Goal: Transaction & Acquisition: Purchase product/service

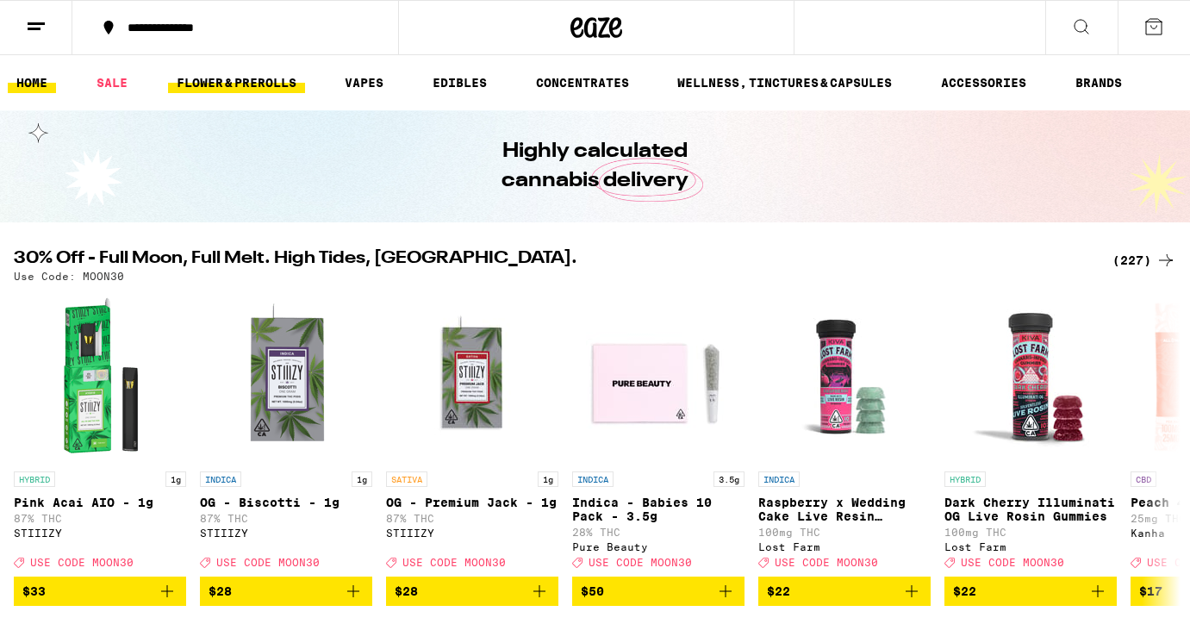
click at [263, 80] on link "FLOWER & PREROLLS" at bounding box center [236, 82] width 137 height 21
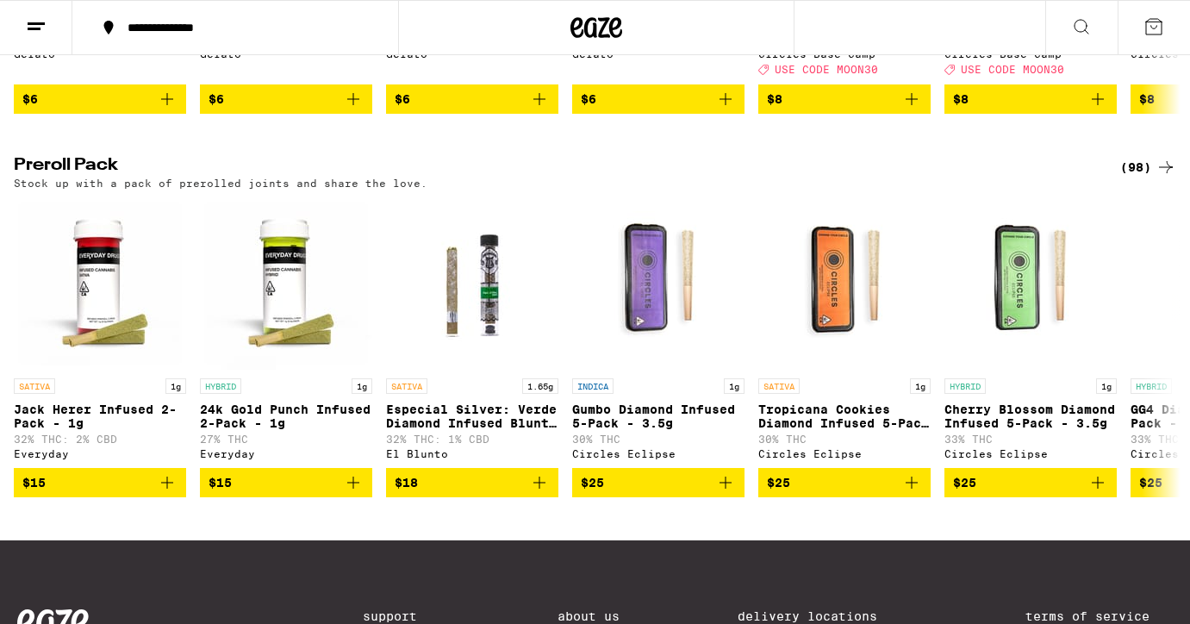
scroll to position [1281, 0]
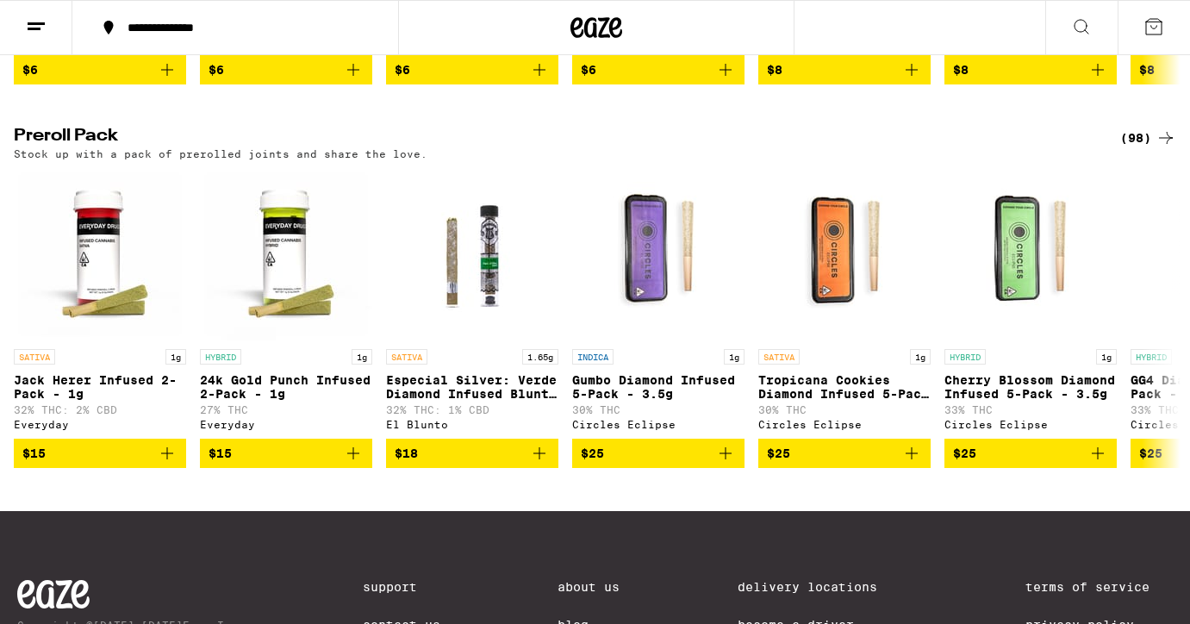
click at [1140, 148] on div "(98)" at bounding box center [1148, 138] width 56 height 21
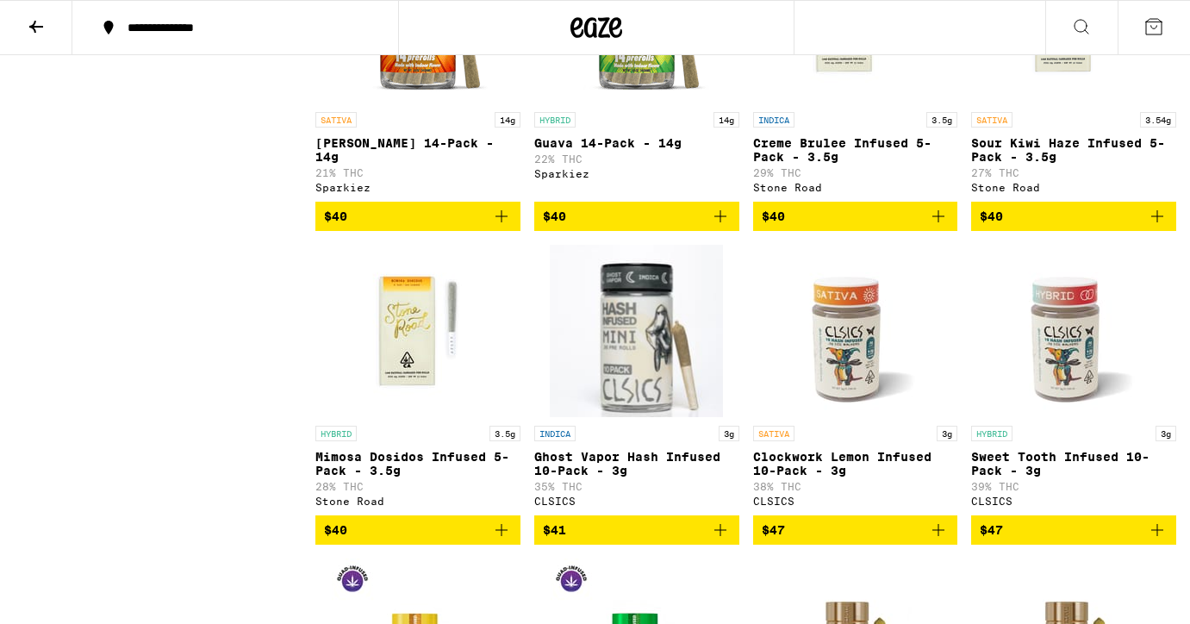
scroll to position [5318, 0]
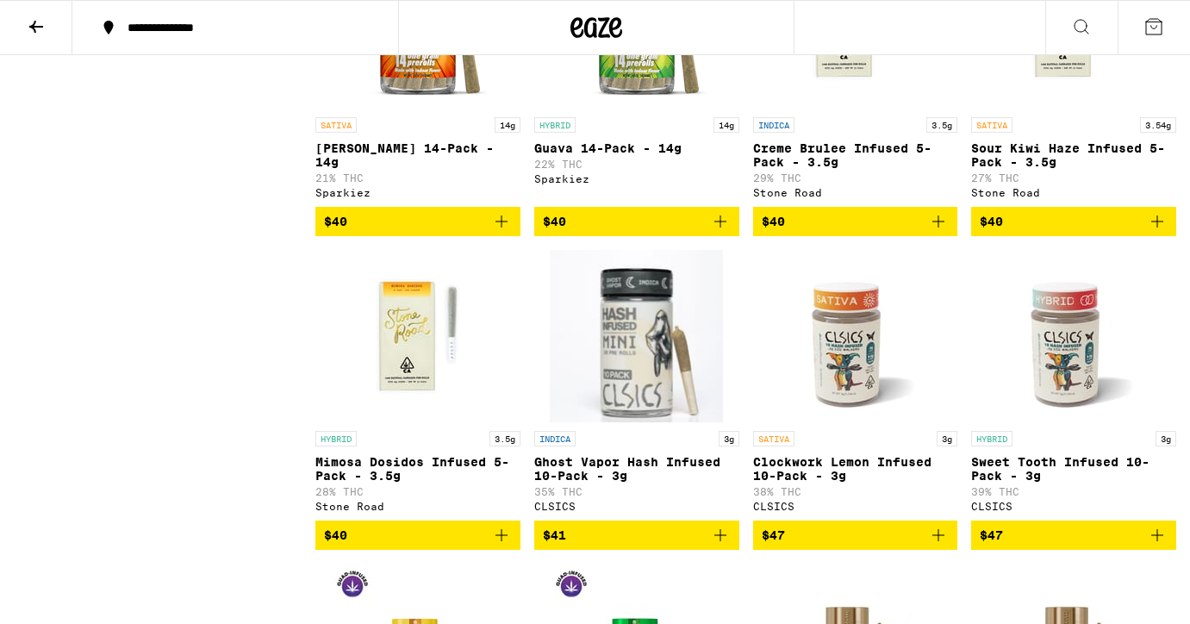
click at [499, 232] on icon "Add to bag" at bounding box center [501, 221] width 21 height 21
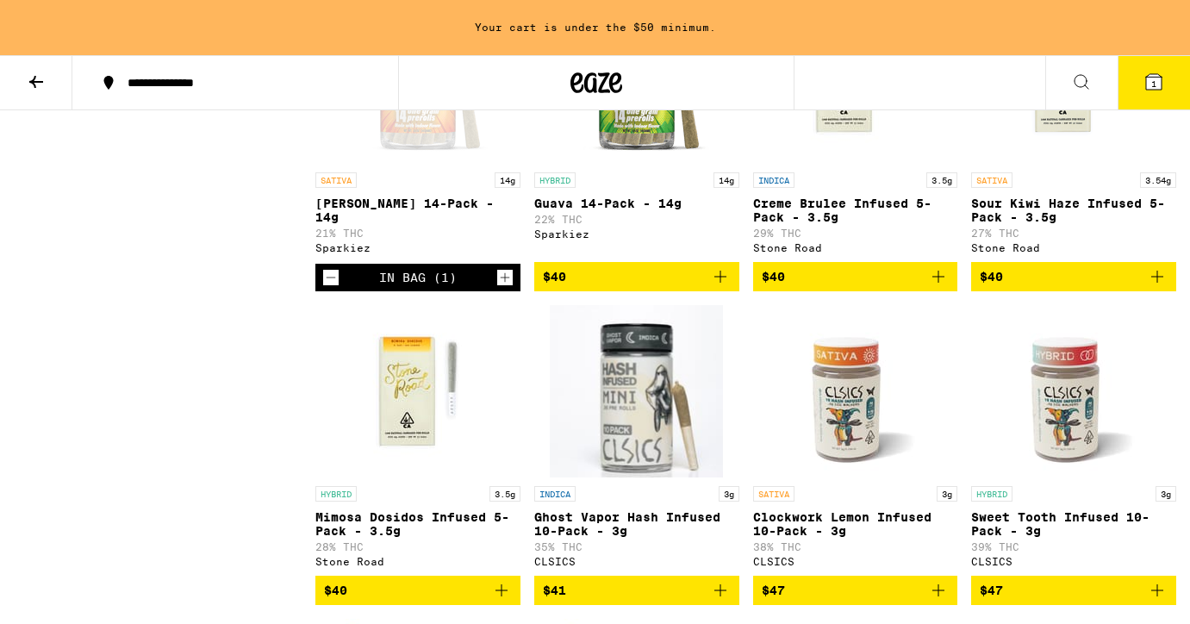
click at [504, 288] on icon "Increment" at bounding box center [505, 277] width 16 height 21
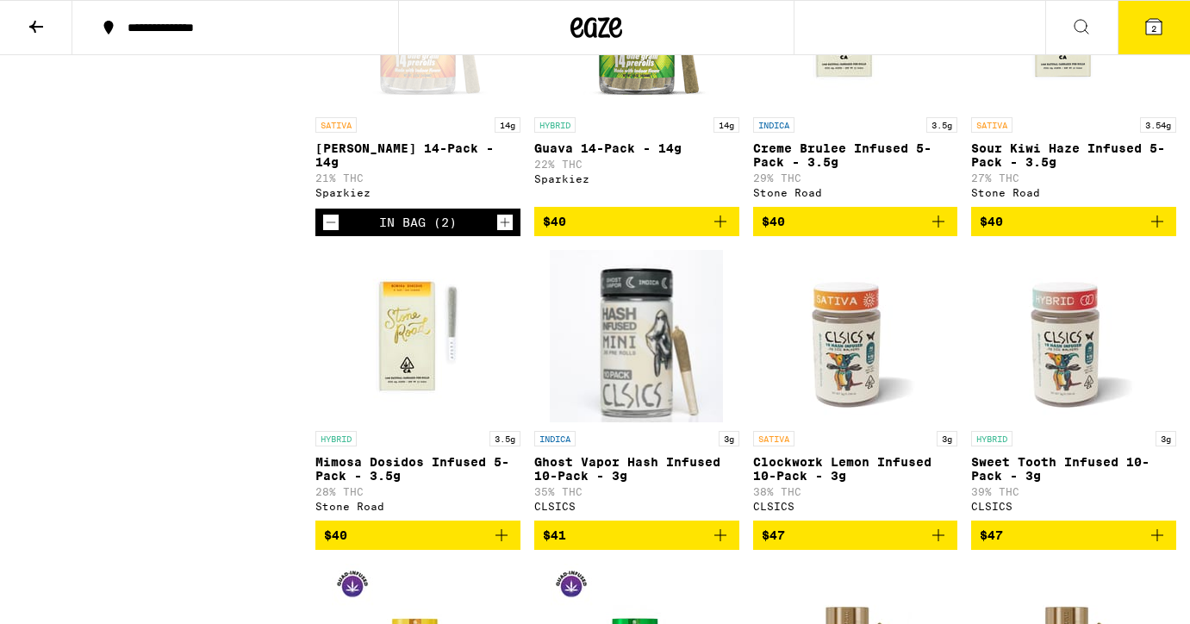
click at [1154, 21] on icon at bounding box center [1154, 27] width 16 height 16
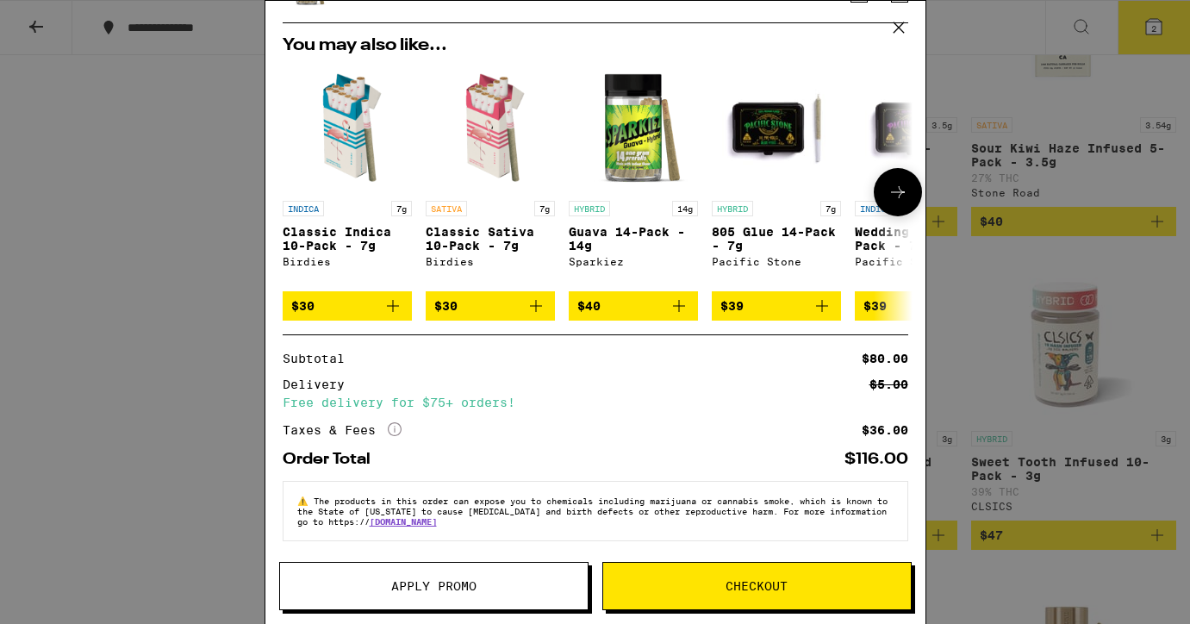
scroll to position [109, 0]
click at [745, 580] on span "Checkout" at bounding box center [757, 586] width 62 height 12
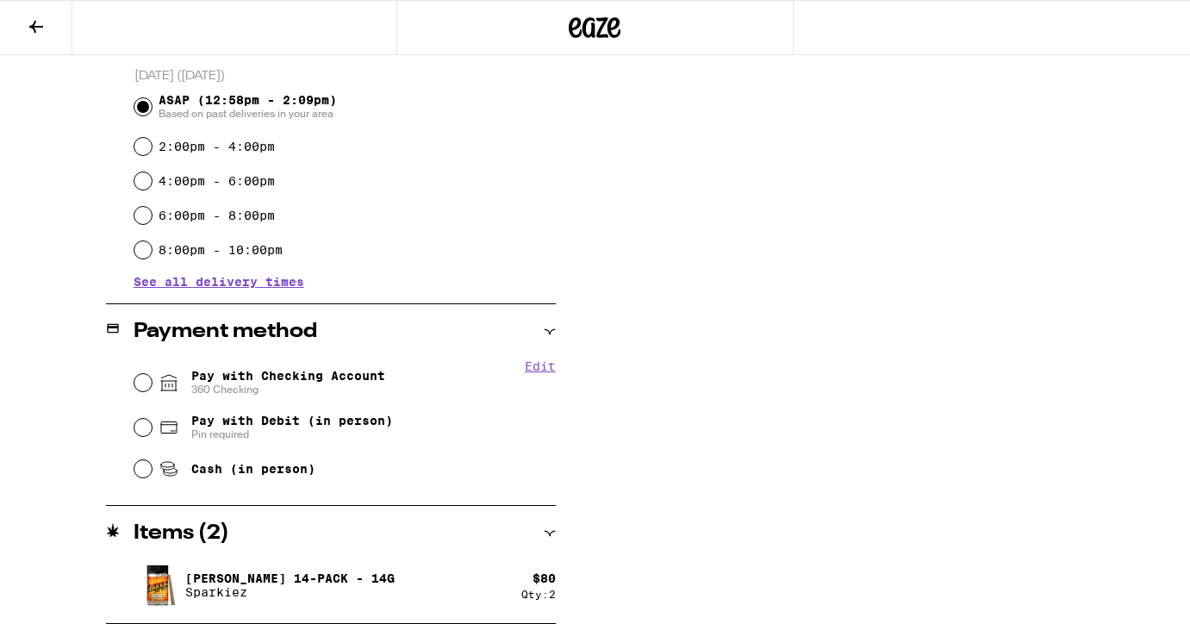
scroll to position [468, 0]
click at [146, 378] on input "Pay with Checking Account 360 Checking" at bounding box center [142, 382] width 17 height 17
radio input "true"
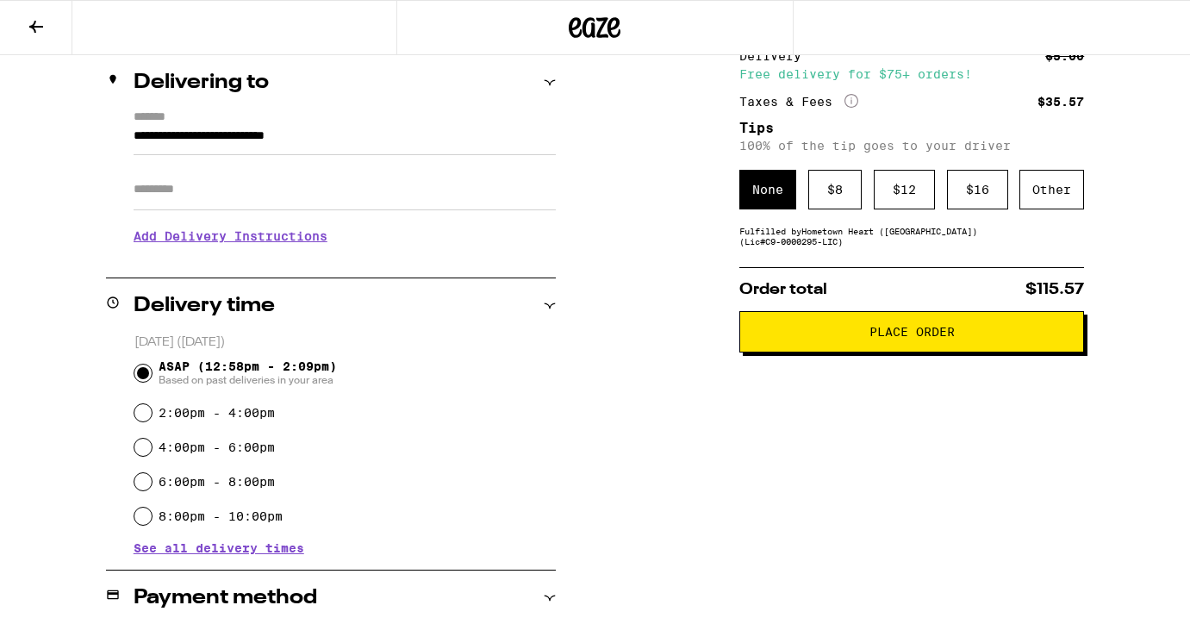
scroll to position [201, 0]
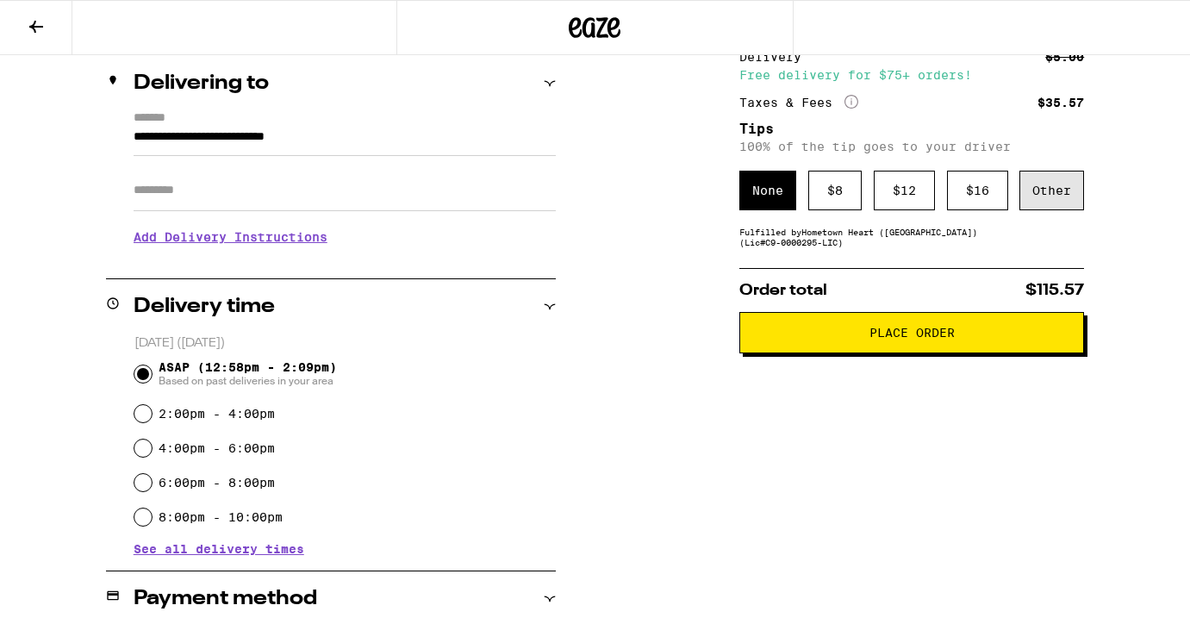
click at [1044, 203] on div "Other" at bounding box center [1051, 191] width 65 height 40
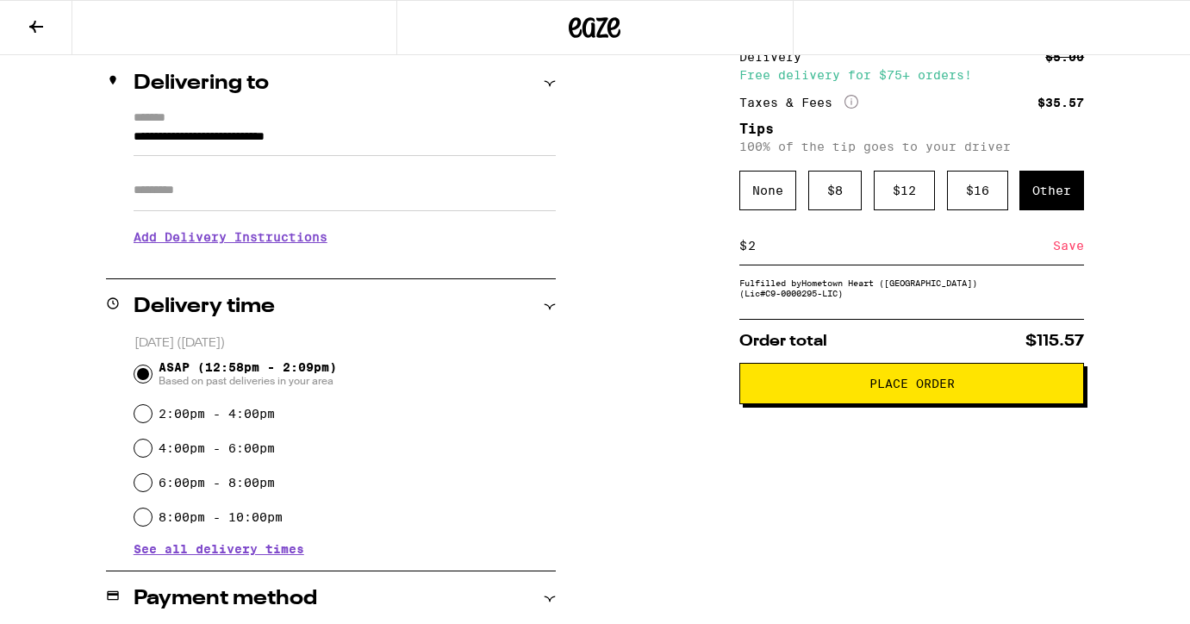
type input "2"
click at [1070, 254] on div "Save" at bounding box center [1068, 246] width 31 height 38
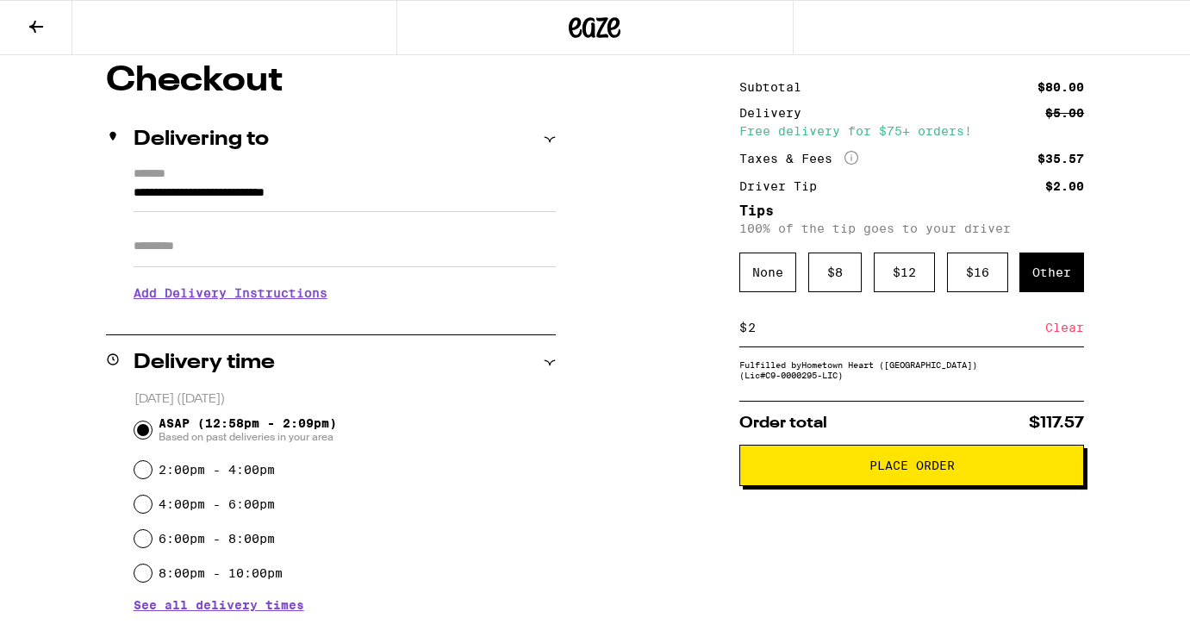
scroll to position [142, 0]
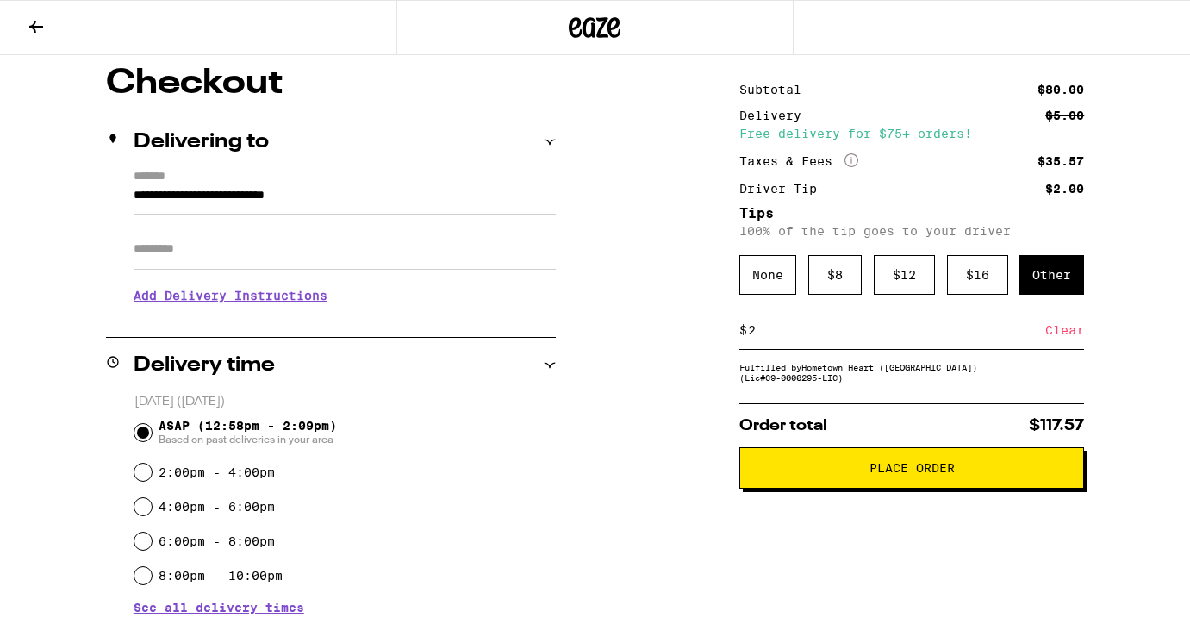
click at [793, 474] on span "Place Order" at bounding box center [911, 468] width 315 height 12
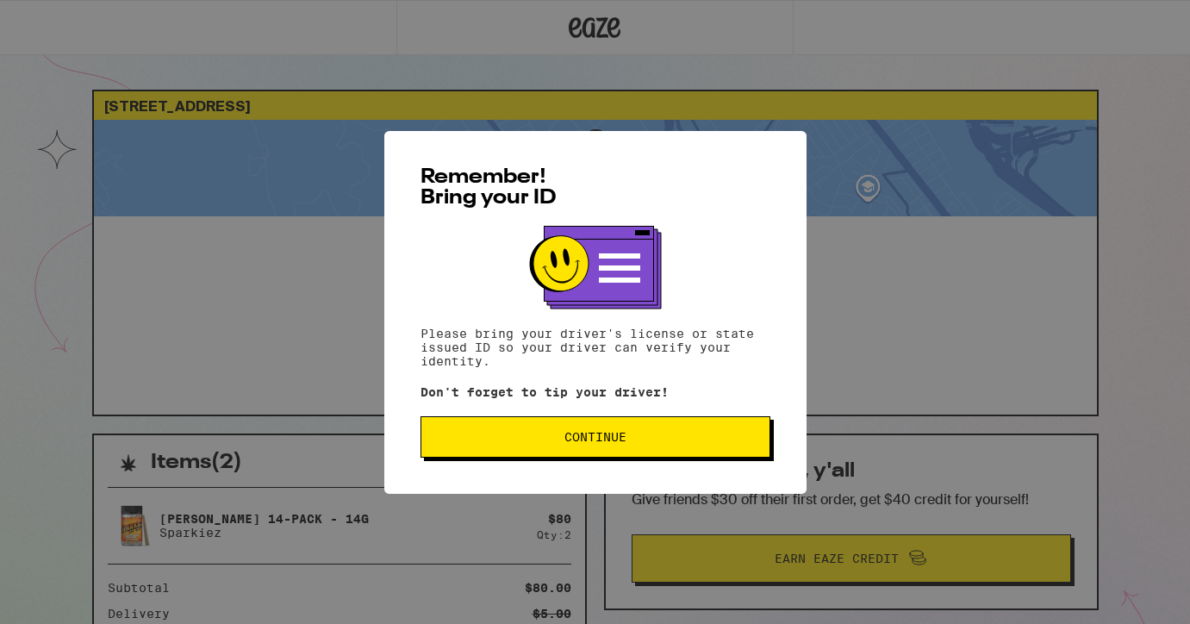
click at [745, 451] on button "Continue" at bounding box center [596, 436] width 350 height 41
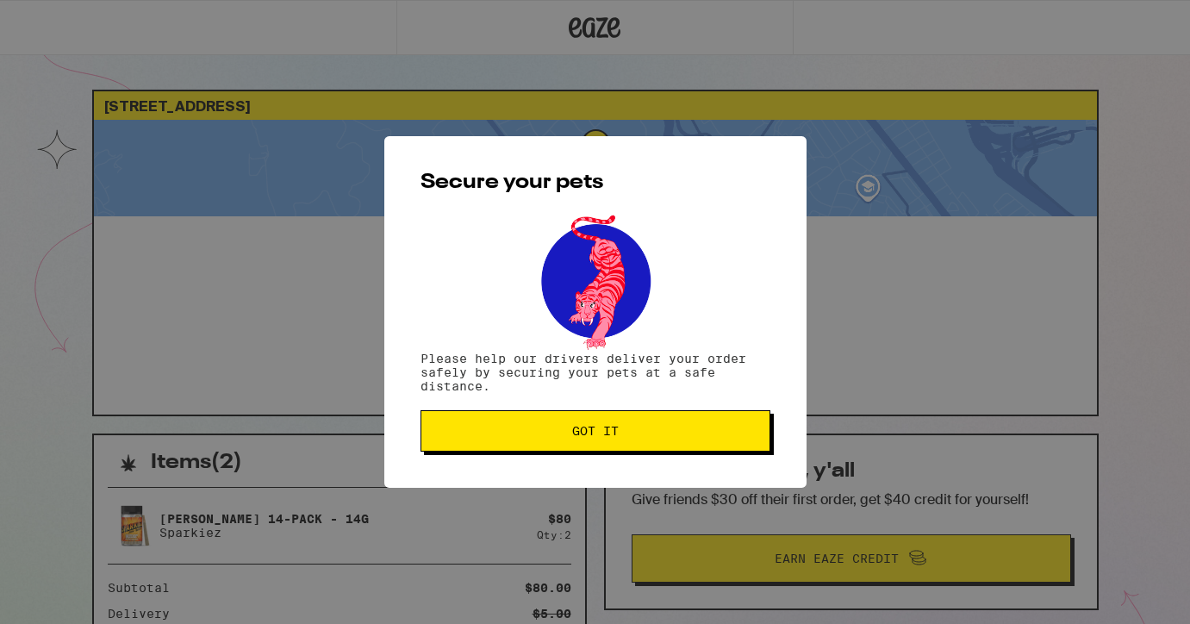
click at [741, 444] on button "Got it" at bounding box center [596, 430] width 350 height 41
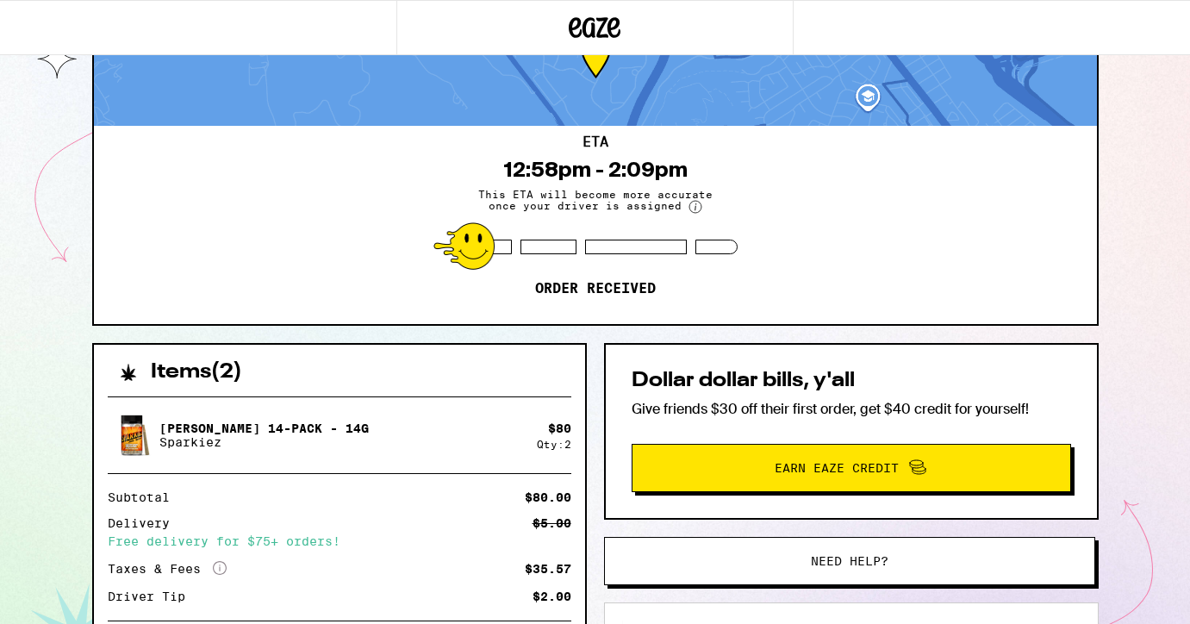
scroll to position [90, 0]
